Goal: Check status: Check status

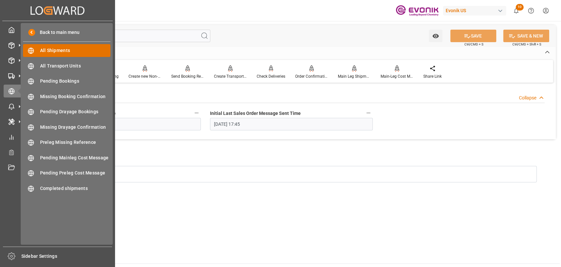
click at [38, 47] on div "All Shipments All Shipments" at bounding box center [66, 50] width 87 height 13
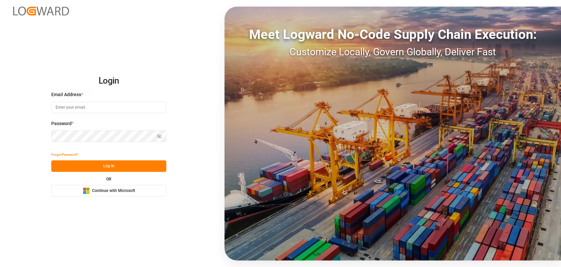
type input "[PERSON_NAME][EMAIL_ADDRESS][PERSON_NAME][DOMAIN_NAME]"
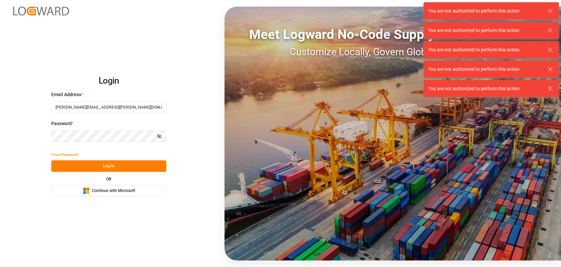
click at [82, 165] on button "Log In" at bounding box center [108, 166] width 115 height 12
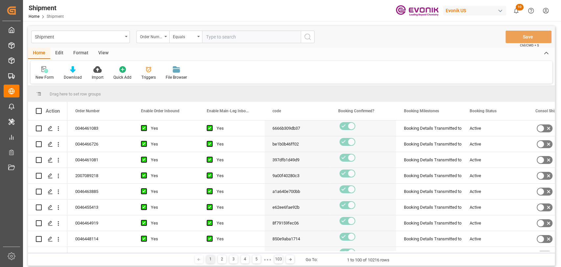
click at [227, 35] on input "text" at bounding box center [251, 37] width 99 height 12
type input "0046464520"
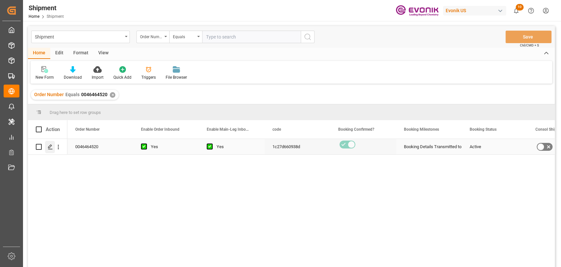
click at [51, 149] on div "Press SPACE to select this row." at bounding box center [50, 147] width 10 height 12
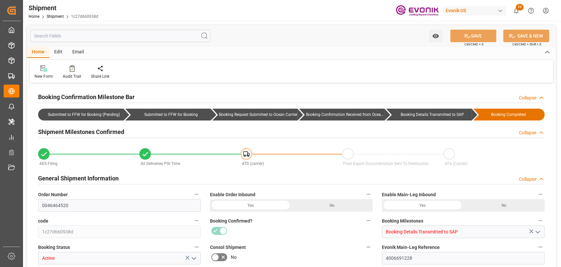
type input "1"
click at [58, 37] on input "text" at bounding box center [120, 36] width 180 height 12
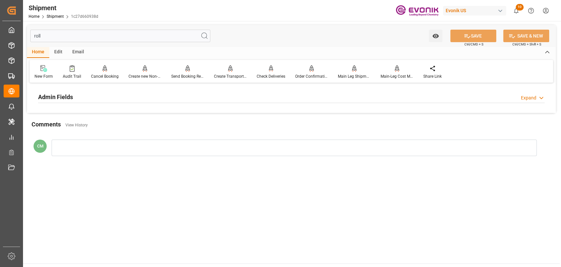
click at [361, 93] on div "Admin Fields Expand" at bounding box center [291, 96] width 506 height 12
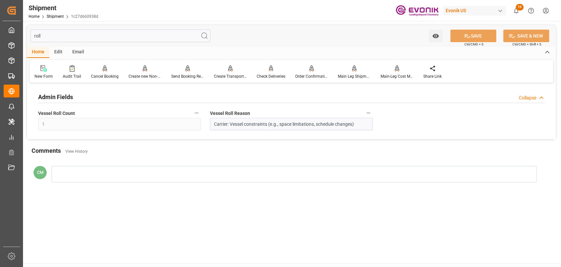
click at [200, 111] on button "Vessel Roll Count" at bounding box center [196, 112] width 9 height 9
click at [205, 115] on li "Audits" at bounding box center [209, 112] width 34 height 11
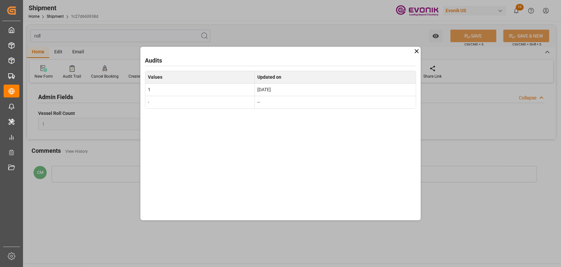
click at [415, 52] on icon at bounding box center [416, 51] width 7 height 7
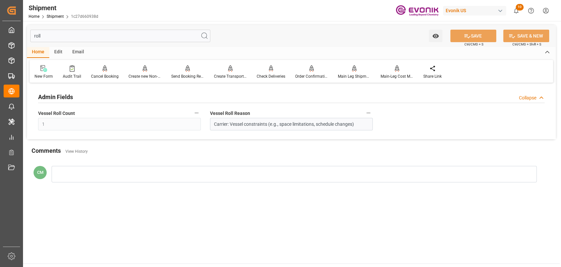
click at [371, 114] on button "Vessel Roll Reason" at bounding box center [368, 112] width 9 height 9
click at [371, 115] on icon at bounding box center [373, 113] width 6 height 6
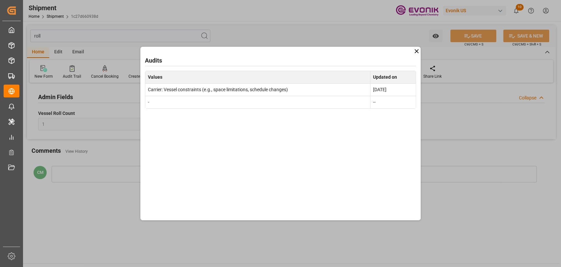
click at [416, 52] on icon at bounding box center [416, 51] width 7 height 7
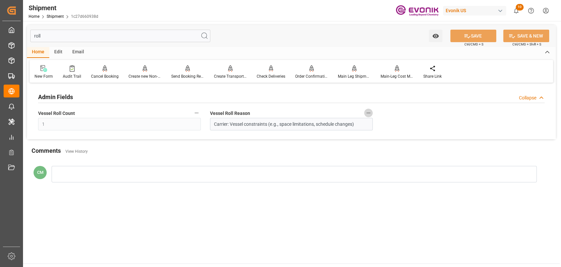
click at [366, 115] on button "Vessel Roll Reason" at bounding box center [368, 112] width 9 height 9
click at [377, 116] on li "Audits" at bounding box center [381, 112] width 34 height 11
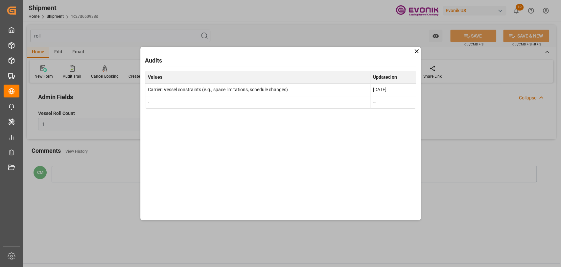
drag, startPoint x: 414, startPoint y: 53, endPoint x: 392, endPoint y: 53, distance: 22.3
click at [403, 53] on div "Audits Values Updated on Carrier: Vessel constraints (e.g., space limitations, …" at bounding box center [280, 133] width 281 height 173
click at [83, 30] on div "Audits Values Updated on Carrier: Vessel constraints (e.g., space limitations, …" at bounding box center [280, 133] width 561 height 267
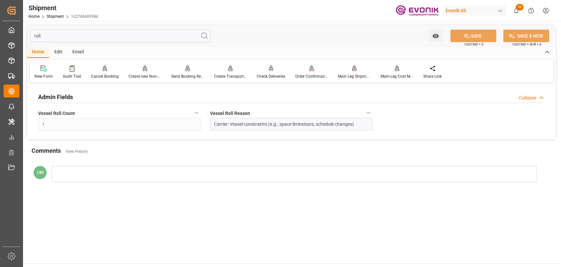
drag, startPoint x: 84, startPoint y: 38, endPoint x: -18, endPoint y: 40, distance: 102.9
click at [0, 40] on html "Created by potrace 1.15, written by Peter Selinger 2001-2017 Created by potrace…" at bounding box center [280, 133] width 561 height 267
type input "sal"
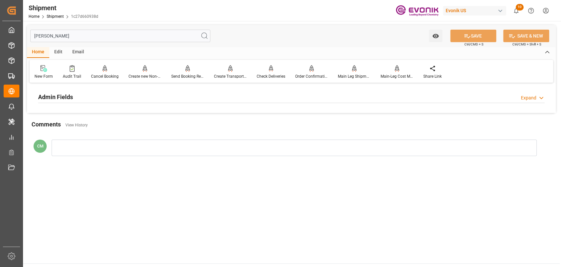
type input "21-08-2025 06:17"
type input "22-07-2025 22:49"
type input "sales"
click at [210, 100] on div "Admin Fields Expand" at bounding box center [291, 96] width 506 height 12
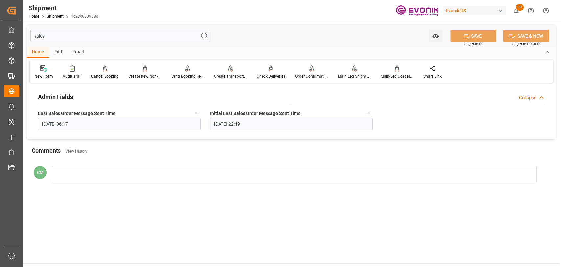
click at [194, 111] on icon "button" at bounding box center [196, 112] width 5 height 5
click at [211, 111] on li "Audits" at bounding box center [209, 112] width 34 height 11
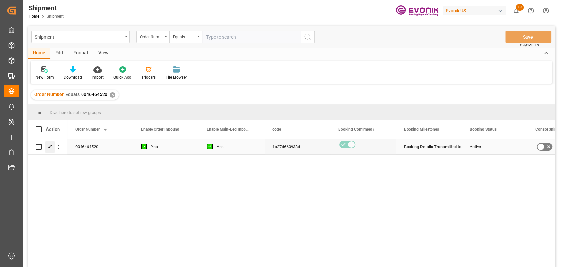
click at [51, 146] on polygon "Press SPACE to select this row." at bounding box center [49, 146] width 3 height 3
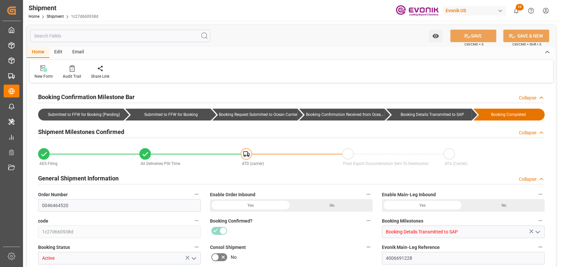
type input "USHOU"
type input "SGSIN"
type input "9260421"
type input "9260433"
type input "9260421"
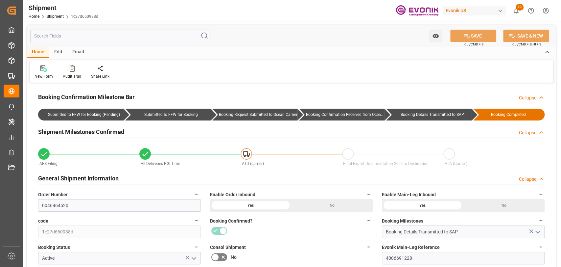
type input "31-08-2025 00:00"
type input "23-10-2025 00:00"
type input "11-08-2025 18:00"
type input "08-08-2025 17:00"
type input "04-08-2025 00:00"
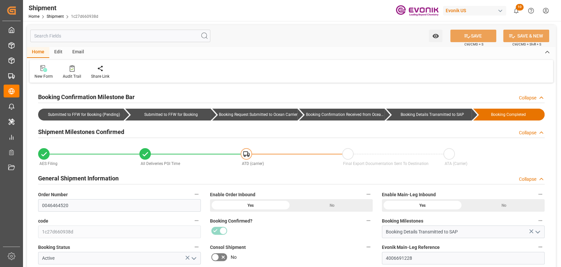
type input "11-08-2025 18:00"
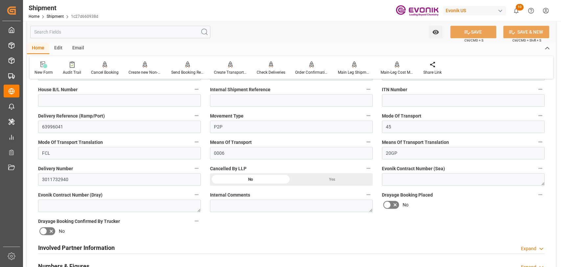
scroll to position [292, 0]
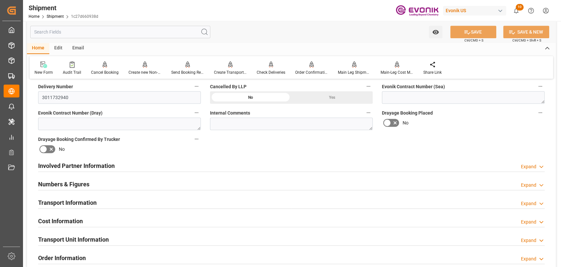
drag, startPoint x: 54, startPoint y: 202, endPoint x: 314, endPoint y: 201, distance: 260.0
click at [55, 203] on h2 "Transport Information" at bounding box center [67, 202] width 58 height 9
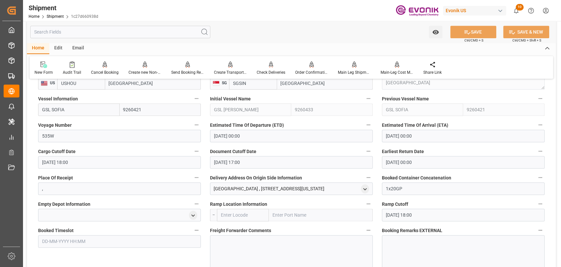
scroll to position [365, 0]
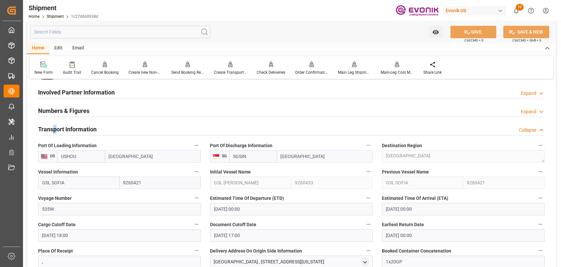
click at [197, 172] on icon "button" at bounding box center [196, 171] width 5 height 5
click at [198, 172] on icon at bounding box center [201, 171] width 7 height 7
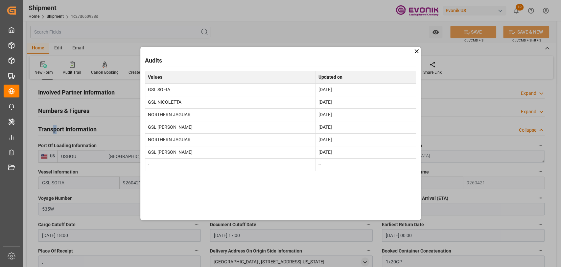
click at [418, 53] on icon at bounding box center [416, 51] width 7 height 7
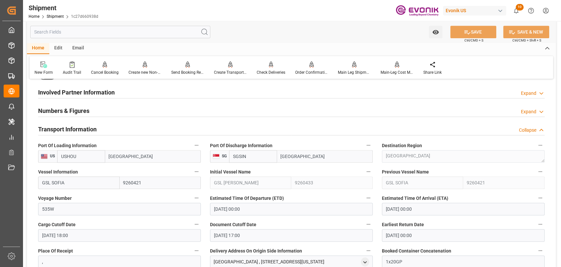
click at [82, 27] on input "text" at bounding box center [120, 32] width 180 height 12
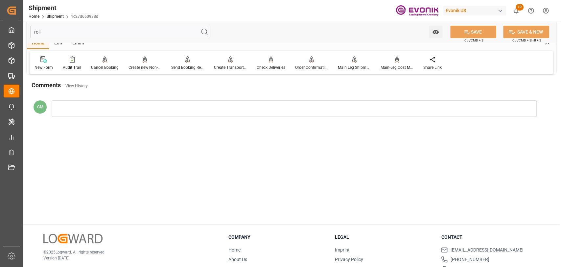
scroll to position [0, 0]
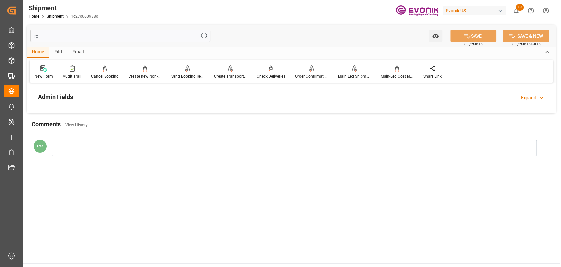
click at [55, 99] on h2 "Admin Fields" at bounding box center [55, 96] width 35 height 9
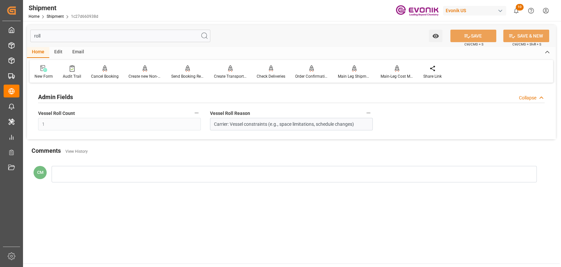
click at [60, 39] on input "roll" at bounding box center [120, 36] width 180 height 12
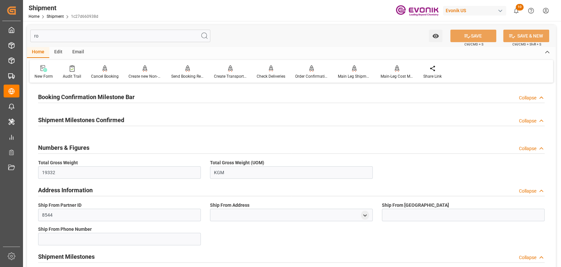
type input "r"
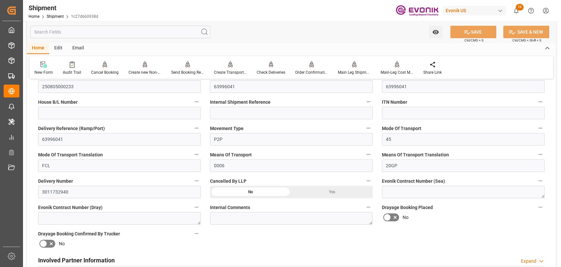
scroll to position [365, 0]
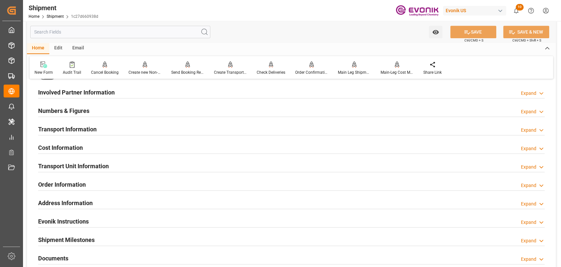
click at [80, 125] on h2 "Transport Information" at bounding box center [67, 129] width 58 height 9
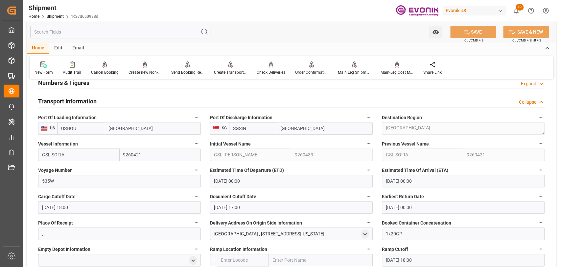
scroll to position [438, 0]
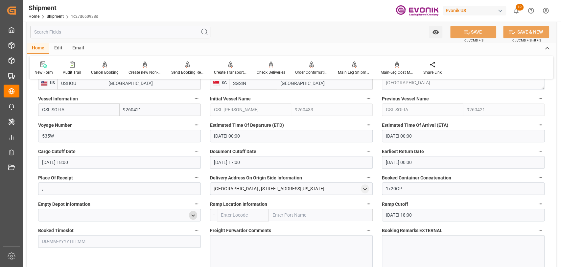
click at [196, 213] on div "open menu" at bounding box center [193, 214] width 8 height 9
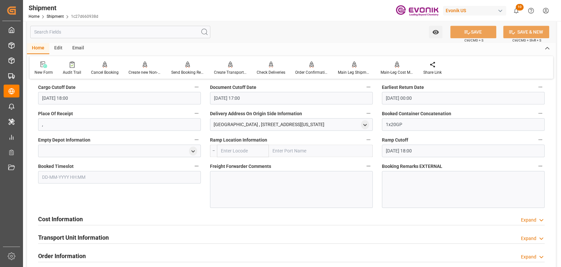
scroll to position [511, 0]
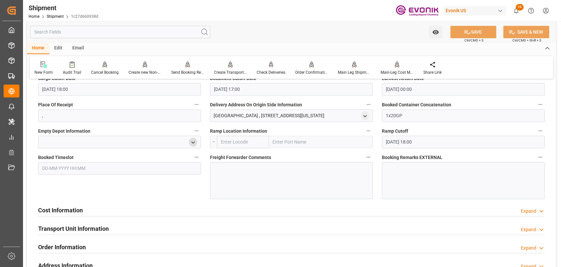
click at [195, 137] on div "open menu" at bounding box center [193, 141] width 8 height 9
click at [194, 143] on icon "open menu" at bounding box center [193, 142] width 6 height 6
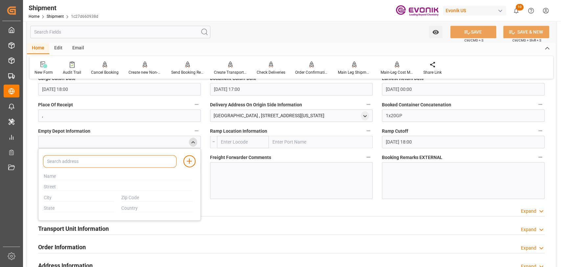
click at [94, 160] on input at bounding box center [109, 161] width 133 height 12
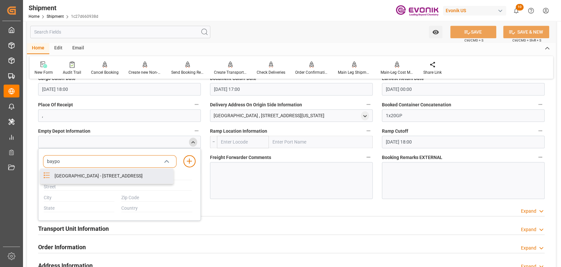
type input "baypo"
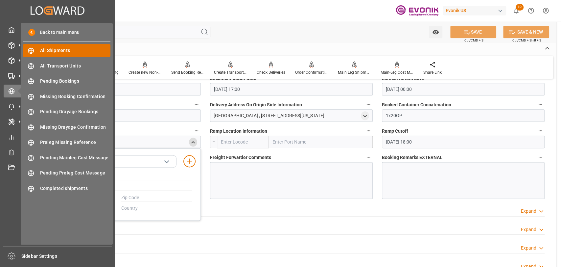
click at [48, 55] on div "All Shipments All Shipments" at bounding box center [66, 50] width 87 height 13
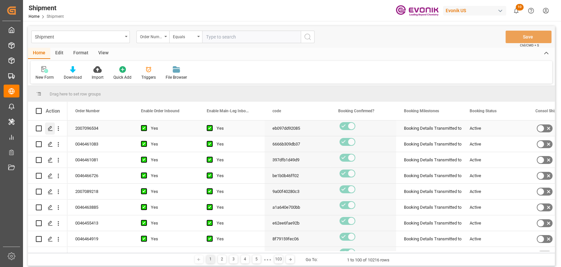
click at [53, 129] on icon "Press SPACE to select this row." at bounding box center [50, 128] width 5 height 5
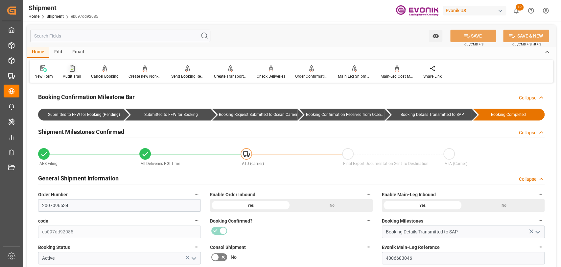
click at [70, 69] on icon at bounding box center [72, 68] width 5 height 7
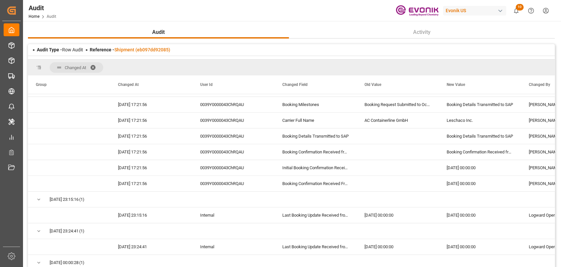
scroll to position [359, 0]
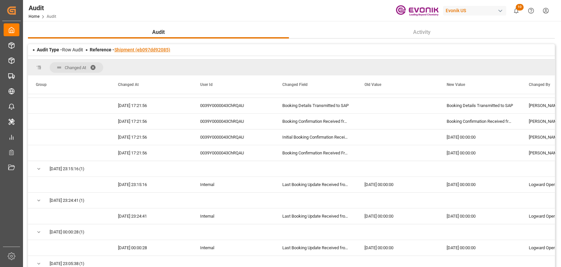
click at [134, 52] on link "Shipment (eb097dd92085)" at bounding box center [142, 49] width 56 height 5
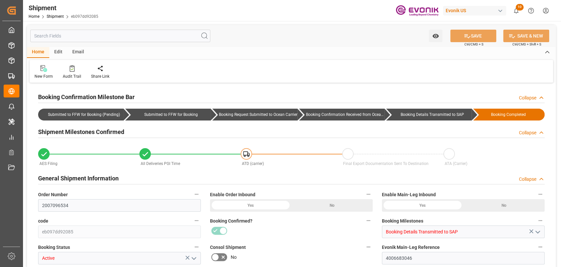
type input "26-08-2025 20:30"
type input "25-07-2025 20:57"
click at [124, 35] on input "text" at bounding box center [120, 36] width 180 height 12
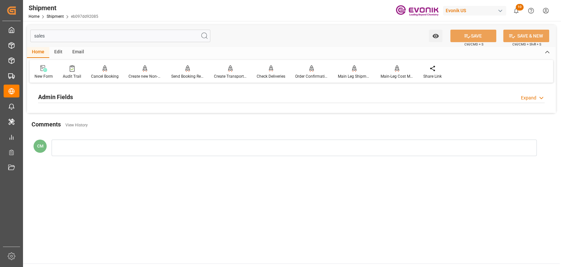
type input "sales"
click at [52, 93] on h2 "Admin Fields" at bounding box center [55, 96] width 35 height 9
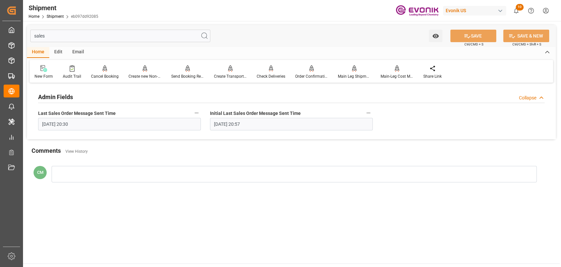
click at [194, 111] on icon "button" at bounding box center [196, 112] width 5 height 5
click at [195, 111] on li "Audits" at bounding box center [209, 112] width 34 height 11
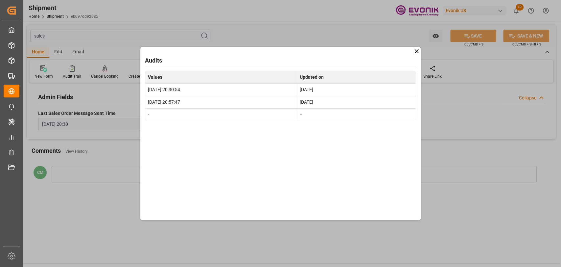
drag, startPoint x: 147, startPoint y: 88, endPoint x: 347, endPoint y: 105, distance: 200.9
click at [347, 105] on tbody "2025-08-26 20:30:54 Aug 26, 2025 2025-07-25 20:57:47 Jul 25, 2025 - --" at bounding box center [280, 101] width 271 height 37
click at [344, 103] on td "Jul 25, 2025" at bounding box center [356, 102] width 119 height 12
drag, startPoint x: 147, startPoint y: 74, endPoint x: 341, endPoint y: 116, distance: 198.1
click at [341, 116] on table "Values Updated on 2025-08-26 20:30:54 Aug 26, 2025 2025-07-25 20:57:47 Jul 25, …" at bounding box center [280, 96] width 271 height 50
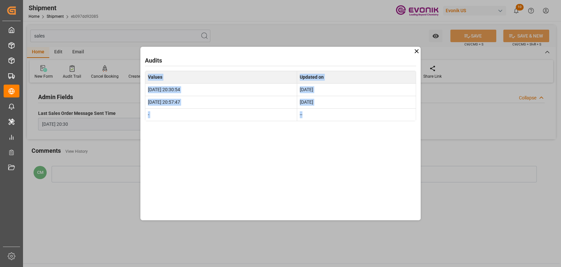
click at [341, 116] on td "--" at bounding box center [356, 114] width 119 height 12
click at [415, 51] on icon at bounding box center [416, 51] width 7 height 7
